Goal: Information Seeking & Learning: Learn about a topic

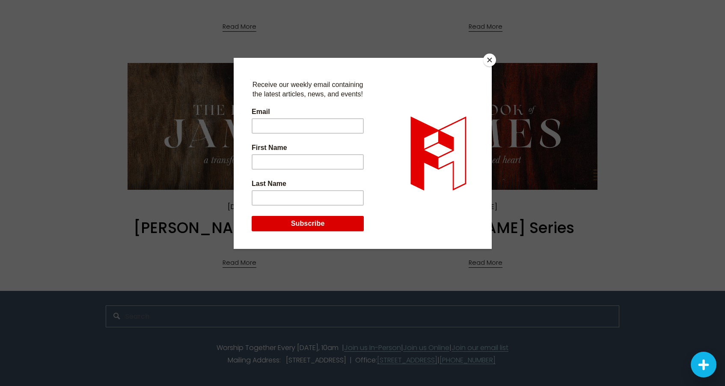
scroll to position [742, 0]
click at [491, 59] on button "Close" at bounding box center [489, 60] width 13 height 13
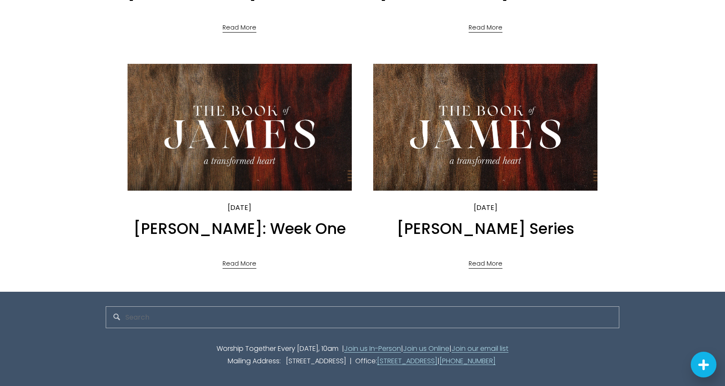
click at [271, 149] on img at bounding box center [239, 127] width 227 height 128
click at [480, 125] on img at bounding box center [485, 127] width 227 height 128
click at [489, 108] on img at bounding box center [485, 127] width 227 height 128
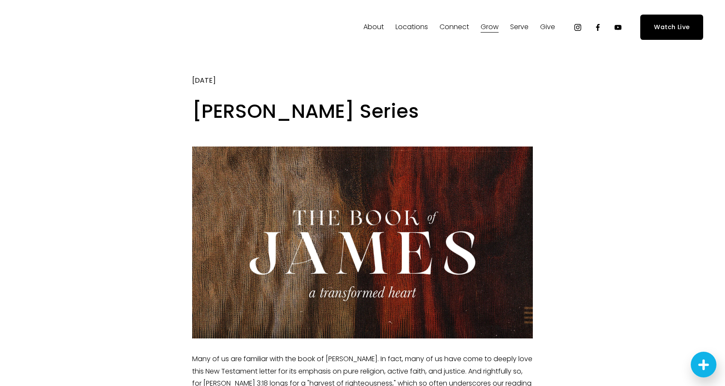
click at [539, 181] on div at bounding box center [362, 245] width 355 height 199
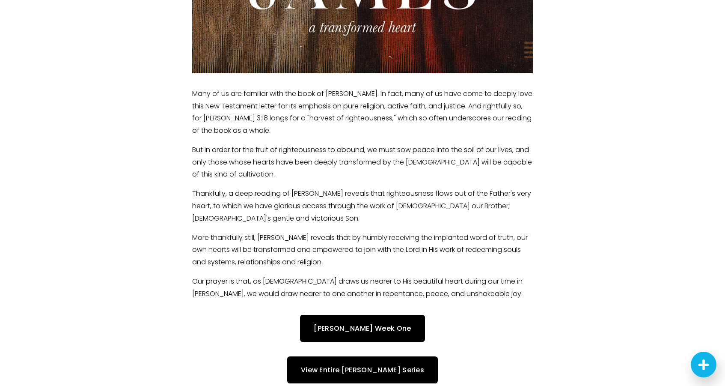
scroll to position [260, 0]
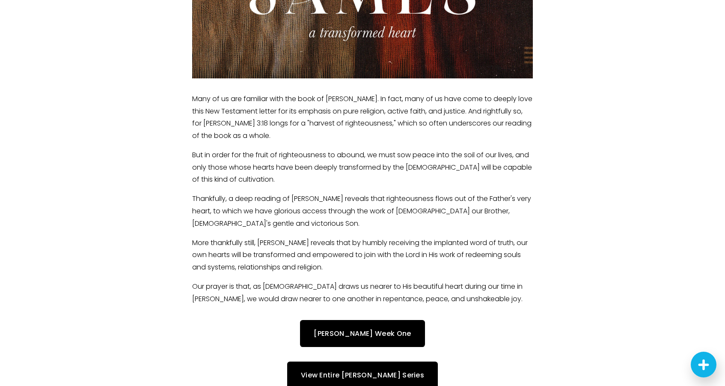
click at [362, 329] on link "[PERSON_NAME] Week One" at bounding box center [362, 333] width 125 height 27
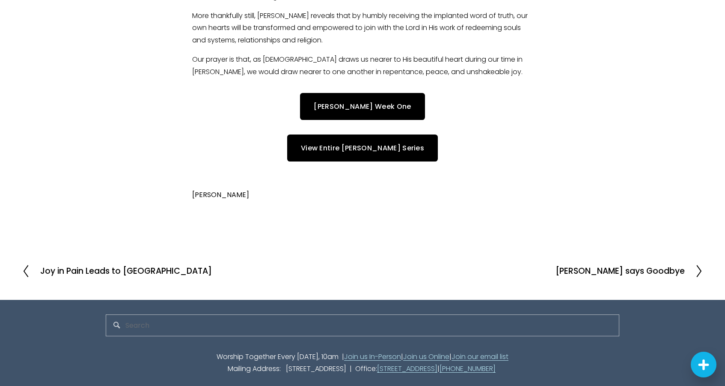
scroll to position [488, 0]
